Goal: Check status: Check status

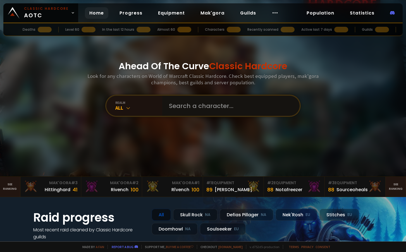
click at [183, 106] on input "text" at bounding box center [229, 106] width 127 height 20
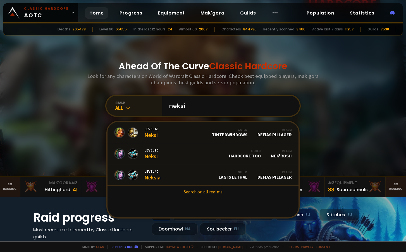
click at [122, 113] on div "realm All" at bounding box center [134, 106] width 56 height 20
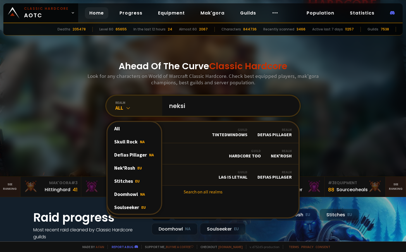
click at [123, 112] on div "realm All All Skull Rock NA Defias Pillager NA Nek'Rosh EU Stitches EU Doomhowl…" at bounding box center [134, 106] width 56 height 20
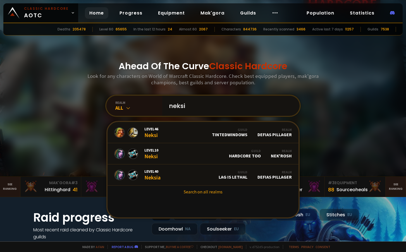
click at [202, 101] on input "neksi" at bounding box center [229, 106] width 127 height 20
type input "n"
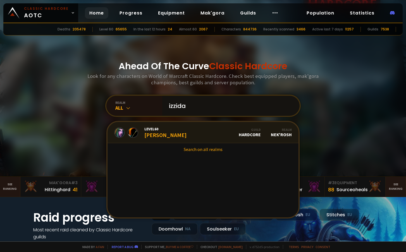
type input "izzida"
click at [185, 140] on link "Level 60 Izzida Guild Hardcore Realm Nek'Rosh" at bounding box center [203, 132] width 191 height 21
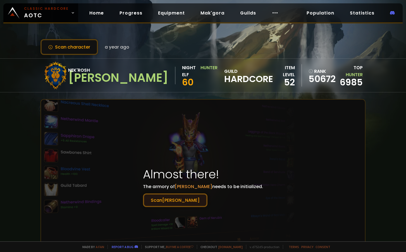
click at [179, 205] on button "[PERSON_NAME]" at bounding box center [175, 201] width 65 height 14
click at [241, 108] on div at bounding box center [203, 183] width 324 height 167
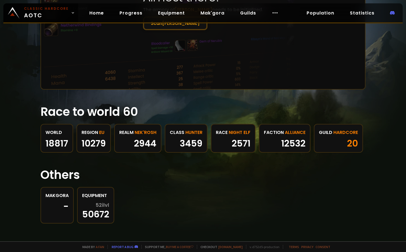
scroll to position [196, 0]
click at [57, 124] on link "World 18817" at bounding box center [57, 138] width 33 height 29
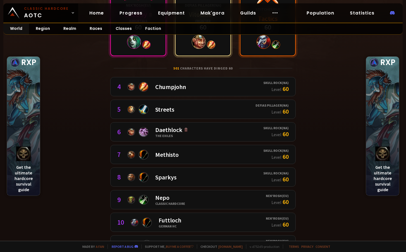
scroll to position [112, 0]
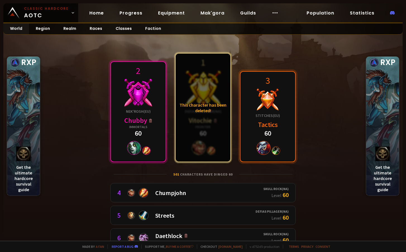
click at [184, 91] on div "This character has been deleted!" at bounding box center [203, 108] width 55 height 108
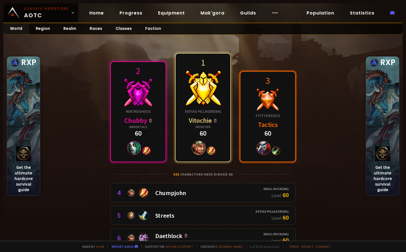
click at [270, 141] on div at bounding box center [268, 148] width 25 height 14
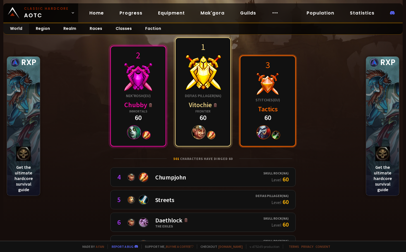
scroll to position [84, 0]
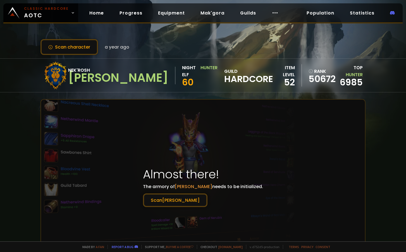
click at [241, 89] on div "Nek'Rosh Izzida Night Elf Hunter 60 guild Hardcore item level 52 rank 50672 Top…" at bounding box center [203, 76] width 325 height 34
click at [74, 51] on button "Scan character" at bounding box center [70, 47] width 58 height 16
click at [61, 46] on button "Scan character" at bounding box center [70, 47] width 58 height 16
click at [177, 197] on button "[PERSON_NAME]" at bounding box center [175, 201] width 65 height 14
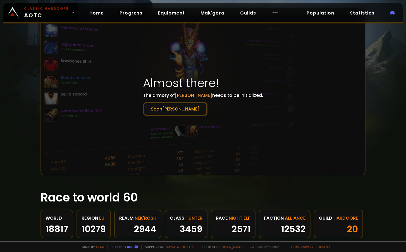
scroll to position [140, 0]
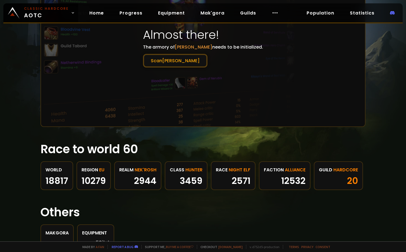
click at [184, 144] on h1 "Race to world 60" at bounding box center [203, 150] width 325 height 18
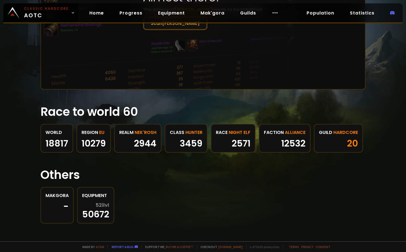
click at [240, 149] on div "World 18817 region EU 10279 realm Nek'Rosh 2944 class Hunter 3459 race Night El…" at bounding box center [203, 138] width 325 height 29
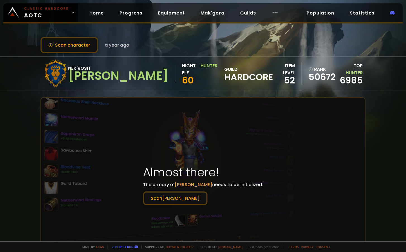
scroll to position [0, 0]
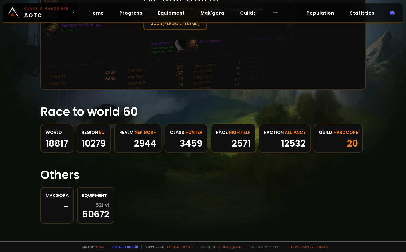
click at [145, 167] on h1 "Others" at bounding box center [203, 175] width 325 height 18
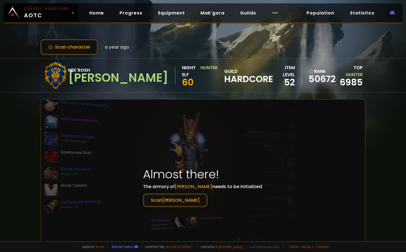
click at [236, 78] on div "Nek'Rosh Izzida Night Elf Hunter 60 guild Hardcore item level 52 rank 50672 Top…" at bounding box center [203, 76] width 325 height 34
click at [182, 200] on button "Scan Izzida" at bounding box center [175, 201] width 65 height 14
click at [197, 184] on span "[PERSON_NAME]" at bounding box center [193, 187] width 37 height 6
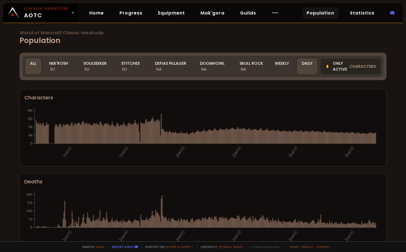
click at [327, 66] on div at bounding box center [328, 66] width 2 height 3
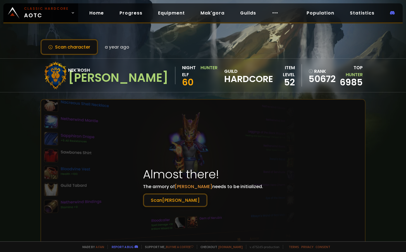
click at [241, 96] on div "Scan character a year ago Nek'Rosh Izzida Night Elf Hunter 60 guild Hardcore it…" at bounding box center [203, 121] width 406 height 242
click at [193, 187] on span "[PERSON_NAME]" at bounding box center [193, 187] width 37 height 6
click at [177, 209] on div at bounding box center [203, 183] width 324 height 167
click at [183, 199] on button "Scan Izzida" at bounding box center [175, 201] width 65 height 14
click at [217, 129] on div at bounding box center [203, 183] width 324 height 167
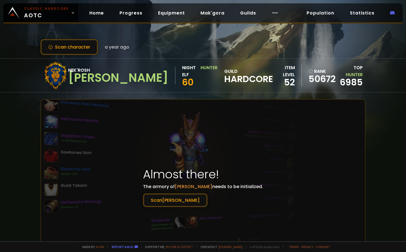
click at [219, 65] on div "Nek'Rosh Izzida Night Elf Hunter 60 guild Hardcore item level 52 rank 50672 Top…" at bounding box center [203, 76] width 325 height 34
click at [77, 50] on button "Scan character" at bounding box center [70, 47] width 58 height 16
click at [197, 53] on div "Scan character a year ago" at bounding box center [203, 47] width 325 height 16
click at [120, 46] on span "a year ago" at bounding box center [117, 47] width 25 height 7
click at [195, 114] on div at bounding box center [203, 183] width 324 height 167
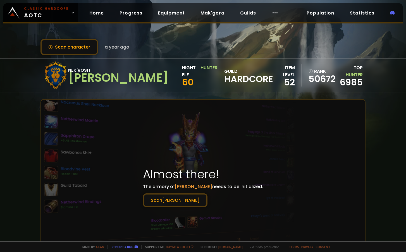
click at [201, 86] on div "Nek'Rosh Izzida Night Elf Hunter 60 guild Hardcore" at bounding box center [158, 75] width 230 height 28
click at [224, 75] on span "Hardcore" at bounding box center [248, 79] width 49 height 8
click at [222, 92] on div "Nek'Rosh Izzida Night Elf Hunter 60 guild Hardcore item level 52 rank 50672 Top…" at bounding box center [203, 76] width 325 height 34
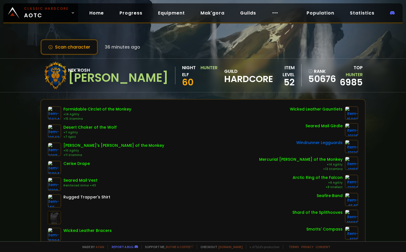
click at [237, 52] on div "Scan character 36 minutes ago" at bounding box center [203, 47] width 325 height 16
click at [227, 57] on div "Scan character 36 minutes ago Nek'Rosh Izzida Night Elf Hunter 60 guild Hardcor…" at bounding box center [203, 121] width 406 height 242
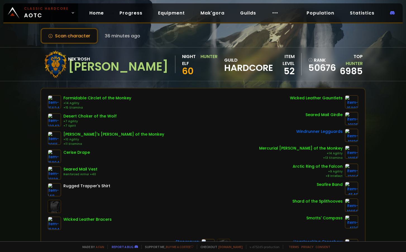
scroll to position [56, 0]
